Goal: Task Accomplishment & Management: Manage account settings

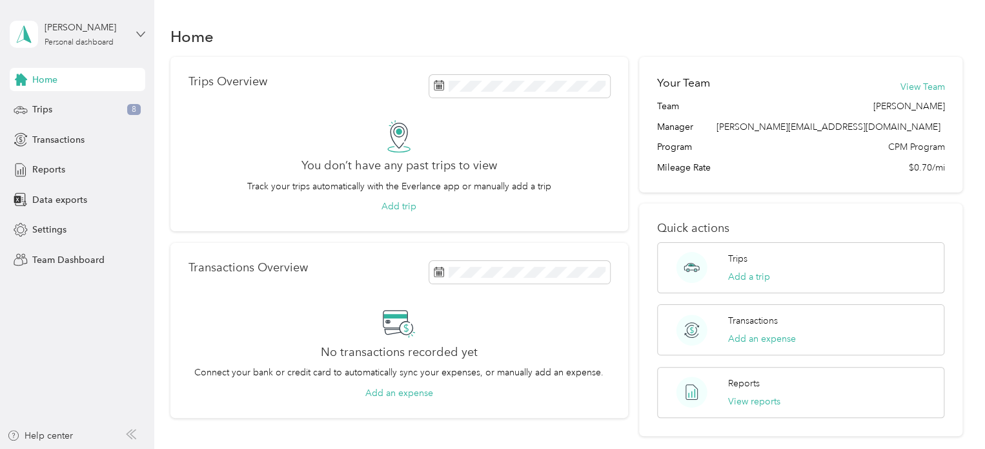
click at [138, 32] on icon at bounding box center [140, 34] width 9 height 9
click at [54, 114] on div "Team dashboard Personal dashboard Log out" at bounding box center [182, 135] width 327 height 81
click at [139, 33] on icon at bounding box center [140, 34] width 9 height 9
click at [87, 104] on div "Team dashboard" at bounding box center [55, 106] width 69 height 14
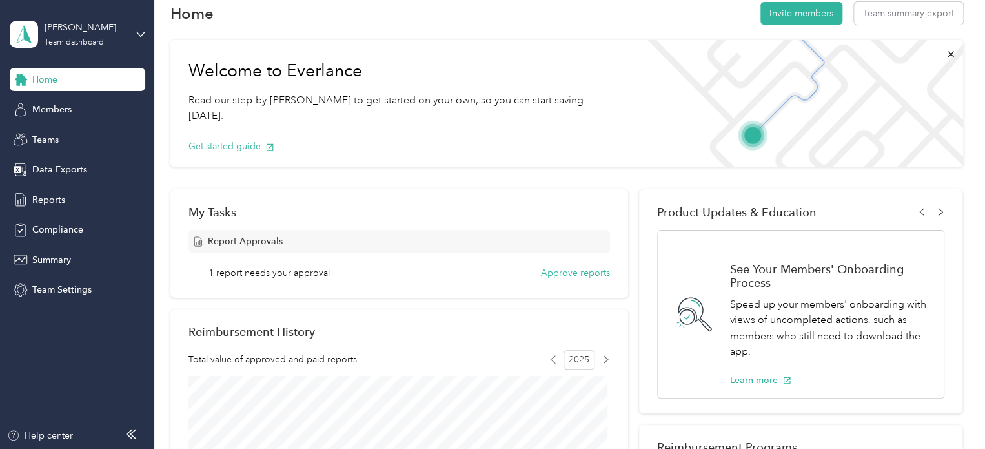
scroll to position [26, 0]
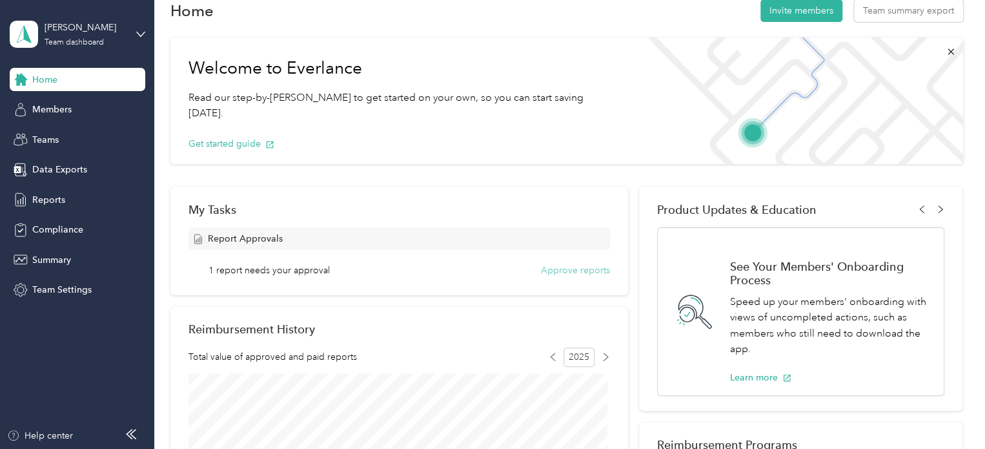
click at [558, 276] on button "Approve reports" at bounding box center [575, 270] width 69 height 14
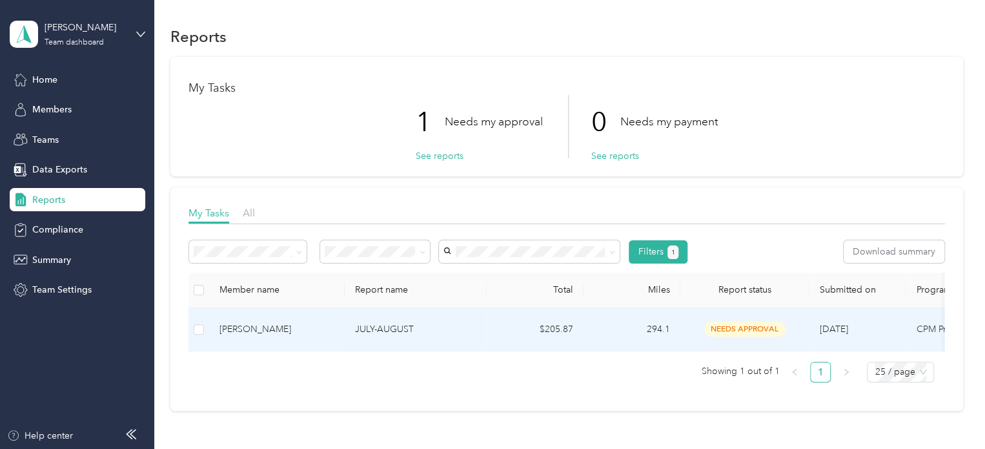
click at [737, 325] on span "needs approval" at bounding box center [744, 329] width 81 height 15
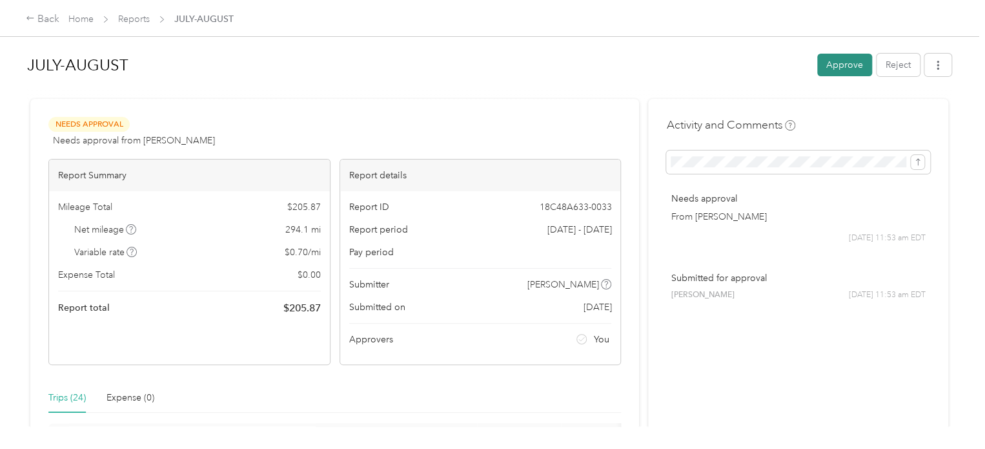
click at [840, 65] on button "Approve" at bounding box center [844, 65] width 55 height 23
